Goal: Task Accomplishment & Management: Complete application form

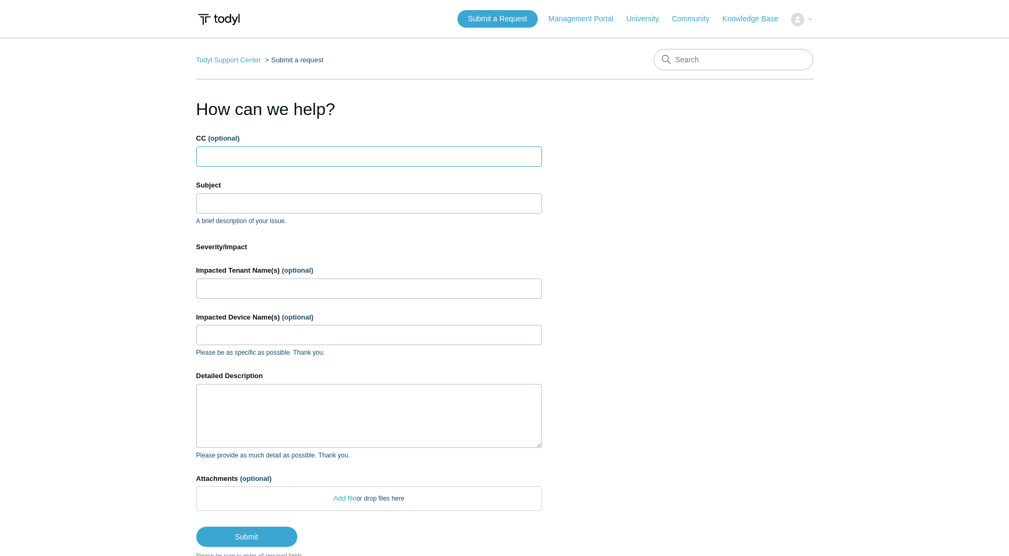
click at [232, 160] on input "CC (optional)" at bounding box center [369, 156] width 346 height 20
click at [239, 209] on input "Subject" at bounding box center [369, 203] width 346 height 20
type input "Elastic Endpoint using hig"
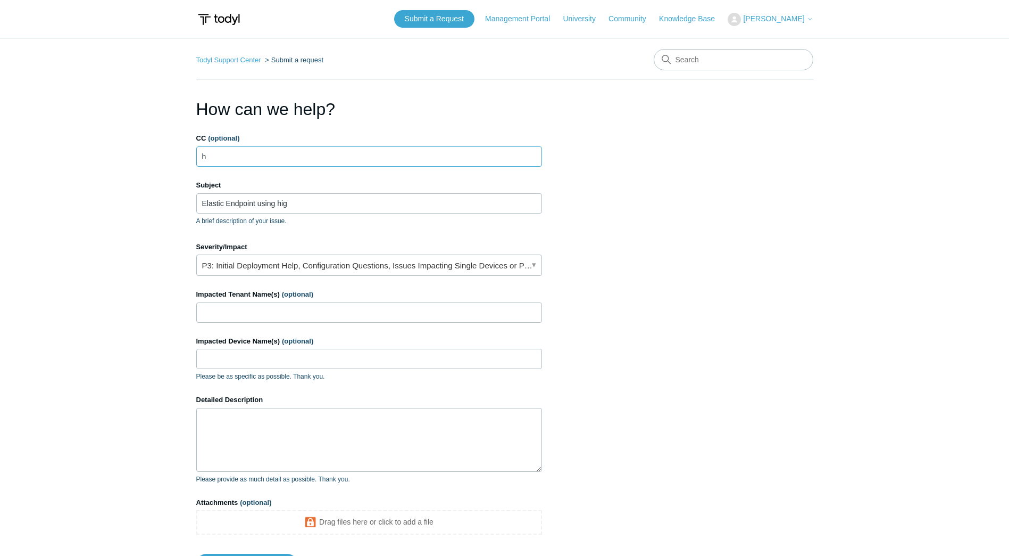
type input "h"
click at [217, 154] on li "h" at bounding box center [210, 156] width 20 height 13
click at [216, 155] on span "close" at bounding box center [215, 156] width 4 height 12
type input "Elastic Endpoint using high CPU"
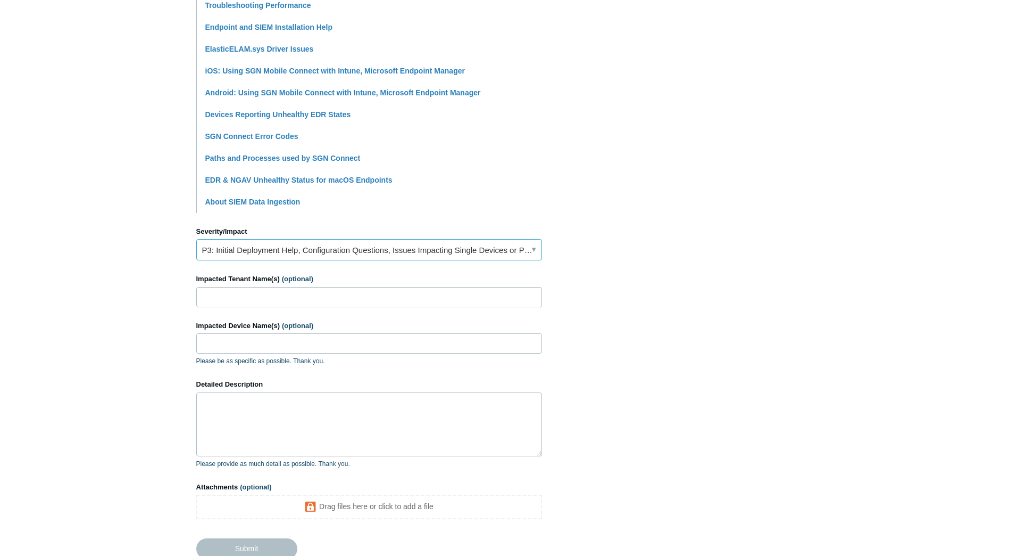
scroll to position [363, 0]
